Goal: Task Accomplishment & Management: Manage account settings

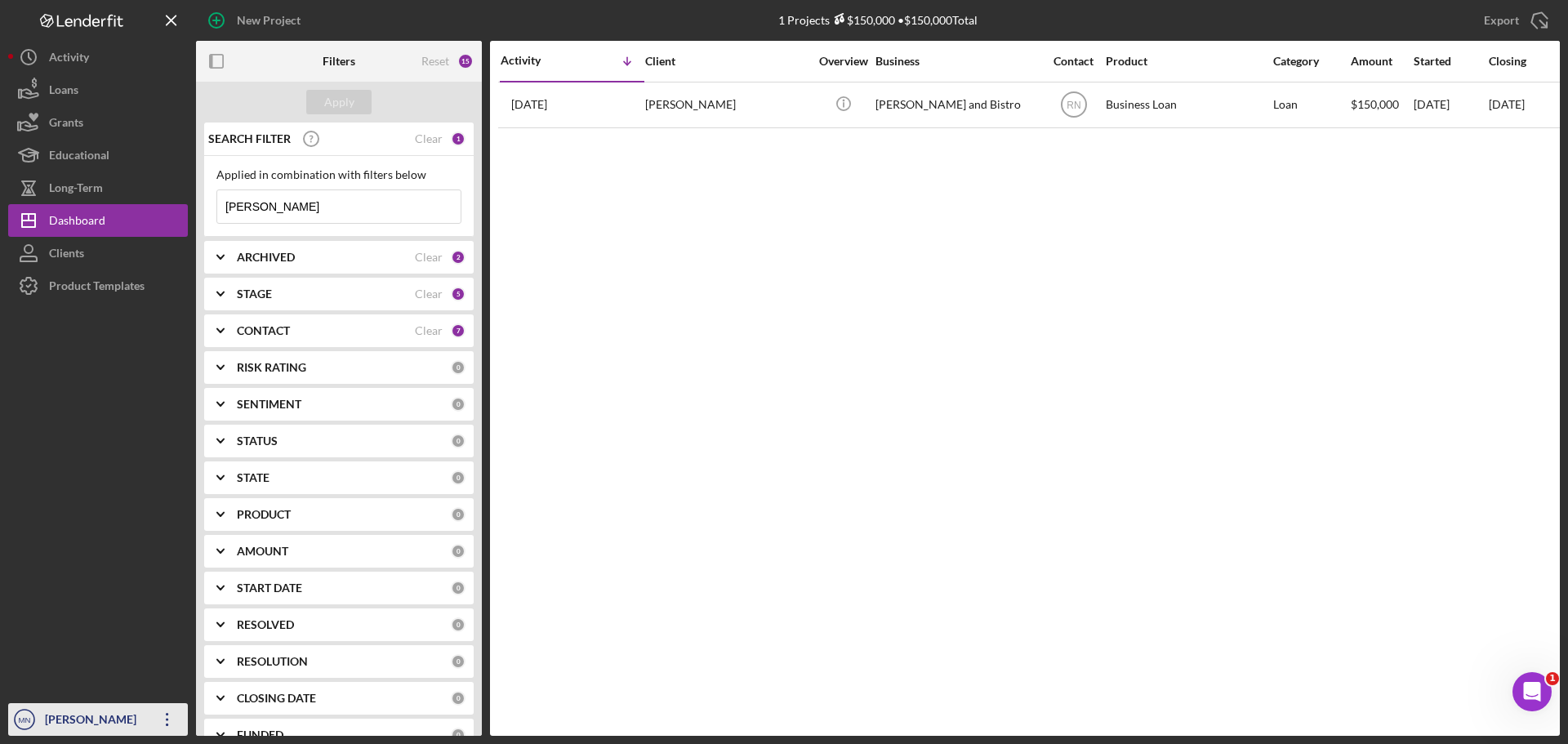
click at [76, 707] on div "[PERSON_NAME]" at bounding box center [93, 722] width 106 height 37
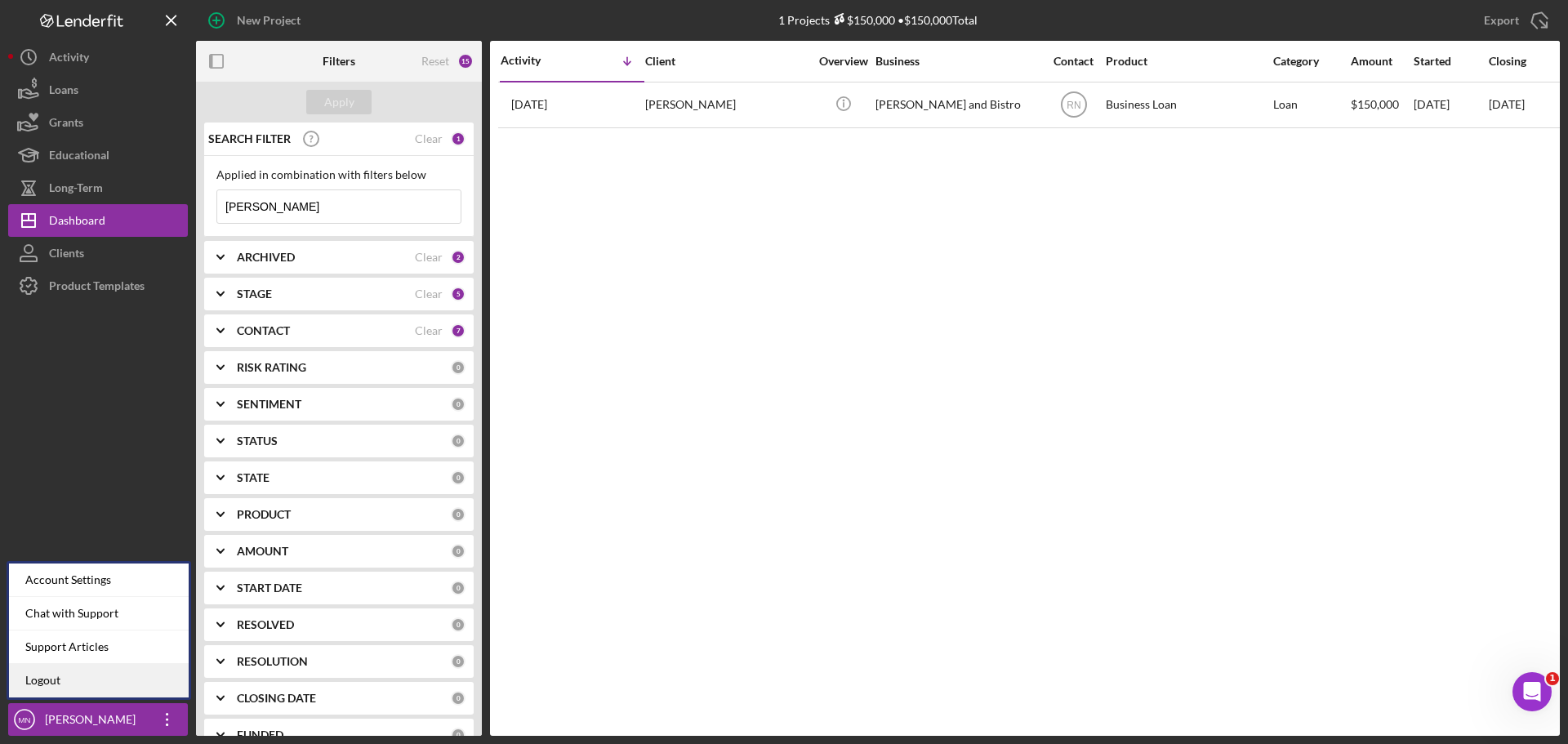
click at [84, 684] on link "Logout" at bounding box center [98, 680] width 179 height 34
